Goal: Find specific page/section: Find specific page/section

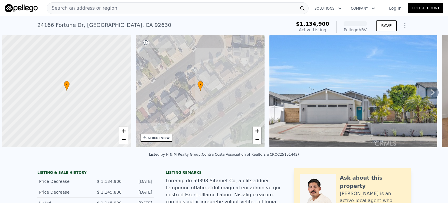
scroll to position [0, 2]
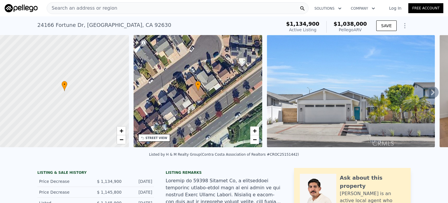
click at [134, 5] on div "Search an address or region" at bounding box center [178, 8] width 262 height 12
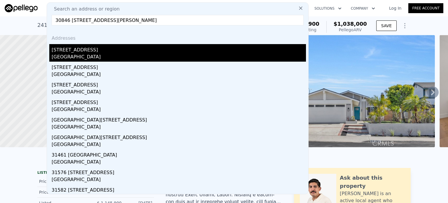
type input "30846 [STREET_ADDRESS][PERSON_NAME]"
click at [107, 52] on div "[STREET_ADDRESS]" at bounding box center [179, 48] width 254 height 9
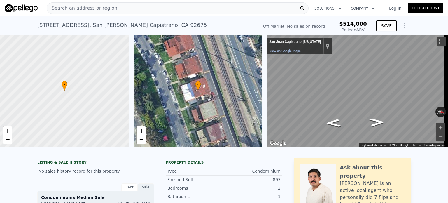
click at [146, 9] on div "Search an address or region" at bounding box center [178, 8] width 262 height 12
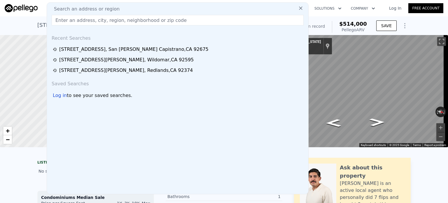
type input "[GEOGRAPHIC_DATA], [GEOGRAPHIC_DATA]"
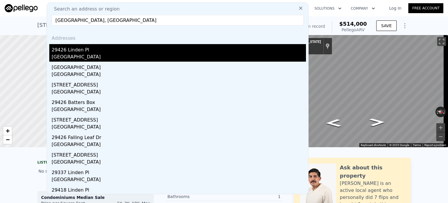
click at [85, 50] on div "29426 Linden Pl" at bounding box center [179, 48] width 254 height 9
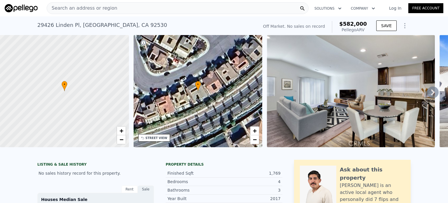
click at [117, 4] on div "Search an address or region" at bounding box center [178, 8] width 262 height 12
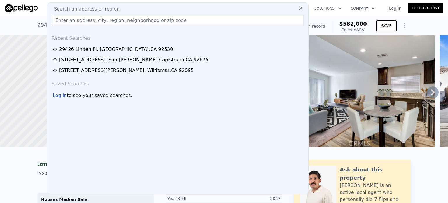
click at [117, 4] on div "Search an address or region Recent Searches [STREET_ADDRESS] [GEOGRAPHIC_DATA][…" at bounding box center [178, 98] width 262 height 192
click at [109, 23] on input "text" at bounding box center [178, 20] width 252 height 10
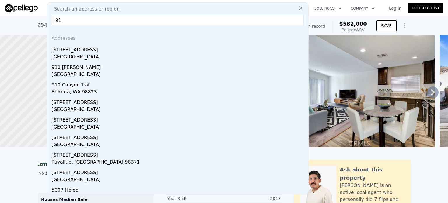
type input "9"
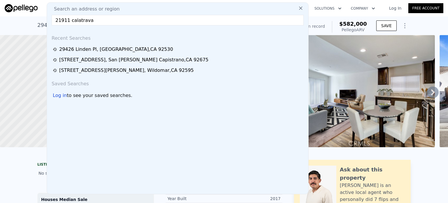
click at [60, 20] on input "21911 calatrava" at bounding box center [178, 20] width 252 height 10
drag, startPoint x: 100, startPoint y: 21, endPoint x: 44, endPoint y: 23, distance: 56.6
click at [69, 20] on input "21911 calatrava" at bounding box center [178, 20] width 252 height 10
click at [98, 20] on input "21911 calatrava" at bounding box center [178, 20] width 252 height 10
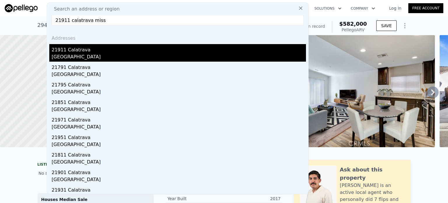
type input "21911 calatrava miss"
click at [75, 57] on div "[GEOGRAPHIC_DATA]" at bounding box center [179, 57] width 254 height 8
